Goal: Find specific page/section: Find specific page/section

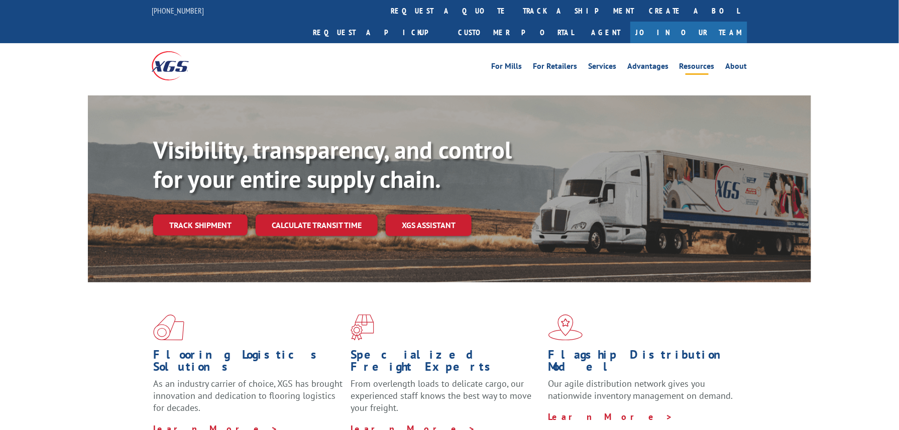
click at [699, 62] on link "Resources" at bounding box center [696, 67] width 35 height 11
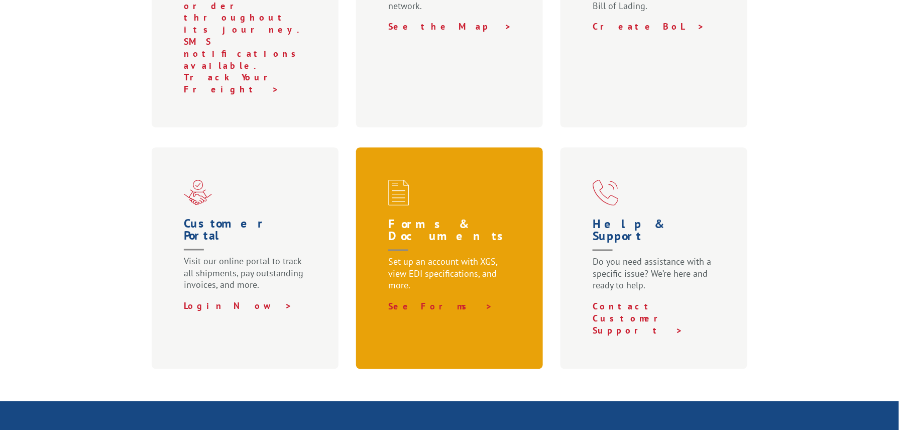
scroll to position [240, 0]
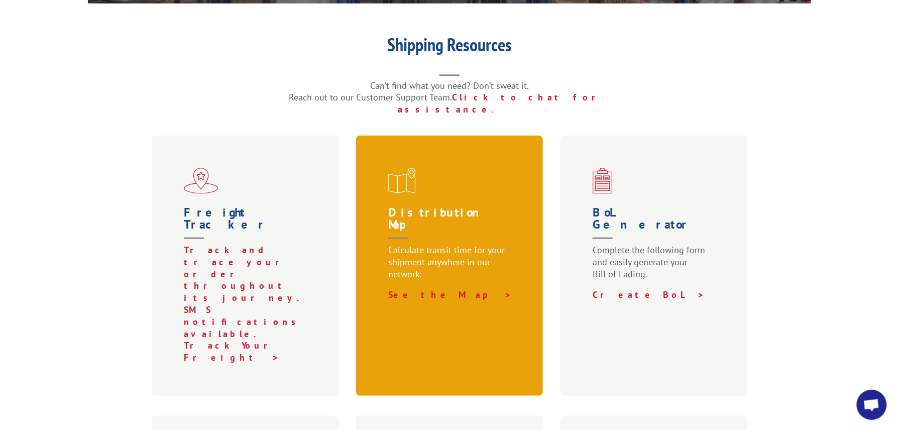
click at [467, 244] on p "Calculate transit time for your shipment anywhere in our network." at bounding box center [451, 266] width 127 height 45
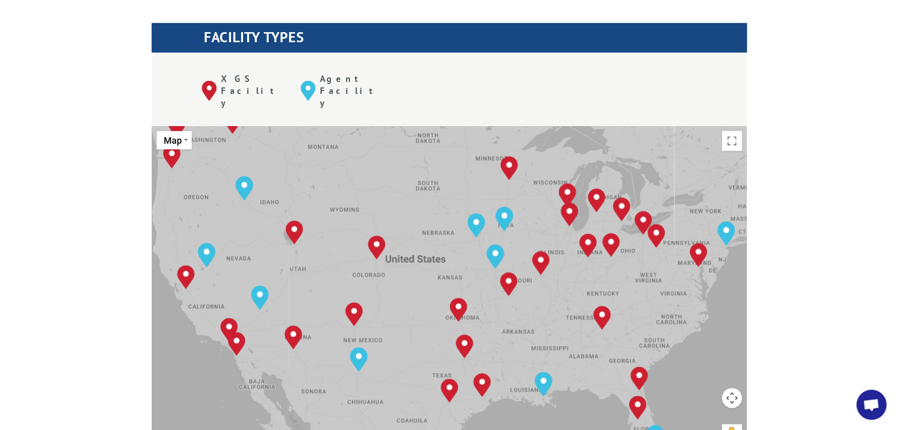
scroll to position [390, 0]
